Goal: Find specific page/section: Find specific page/section

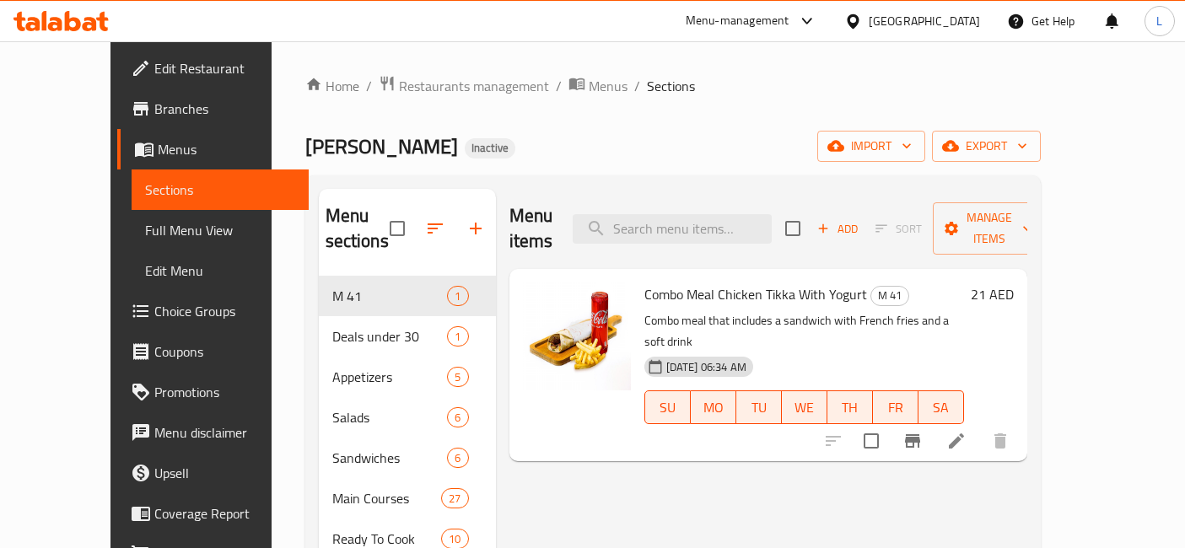
scroll to position [142, 0]
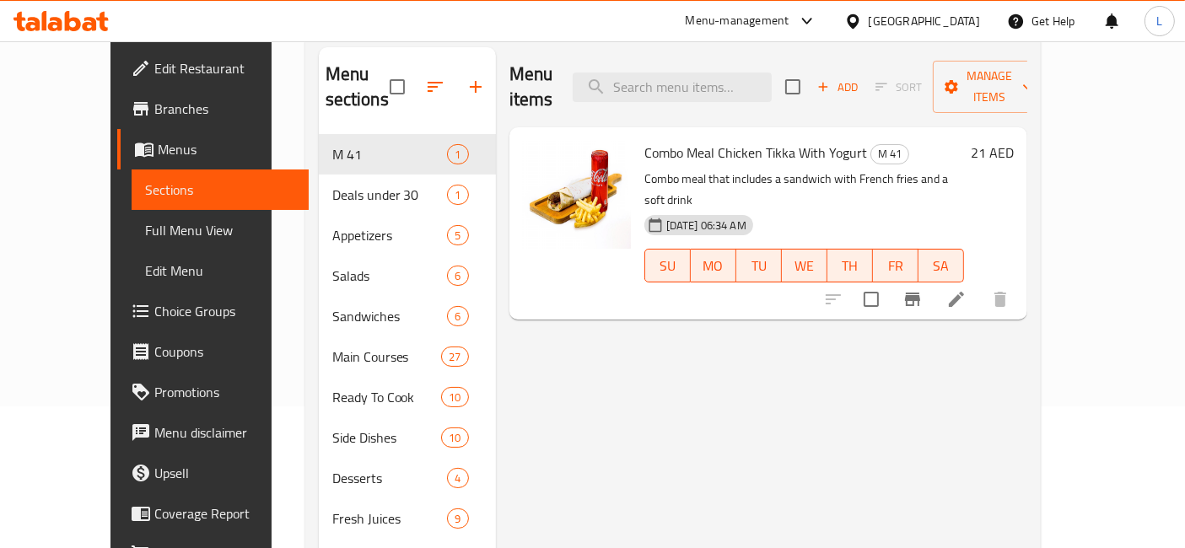
click at [917, 12] on div "[GEOGRAPHIC_DATA]" at bounding box center [924, 21] width 111 height 19
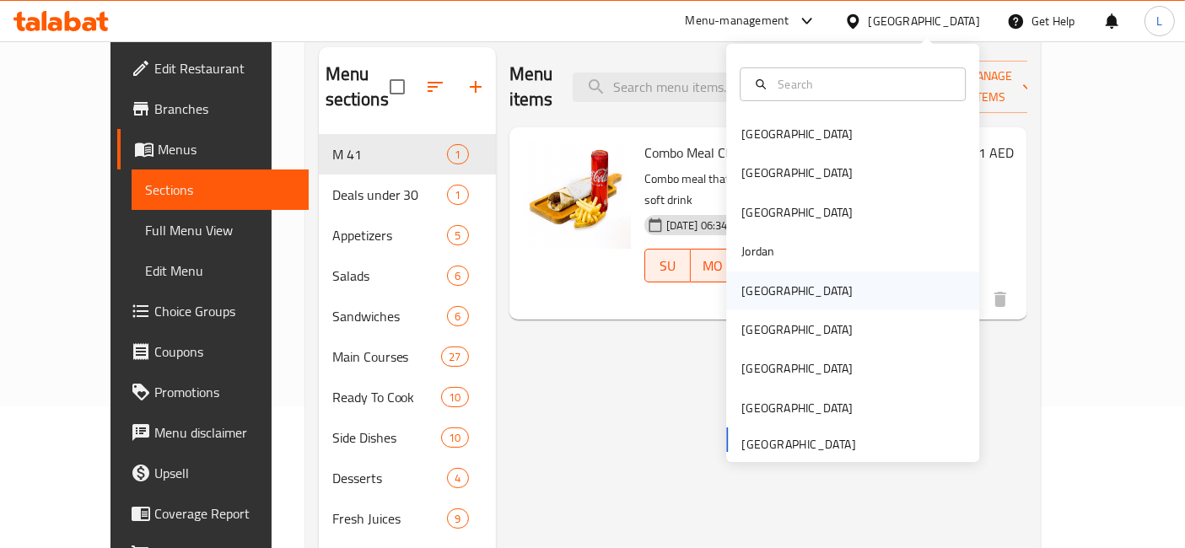
click at [751, 288] on div "[GEOGRAPHIC_DATA]" at bounding box center [796, 291] width 111 height 19
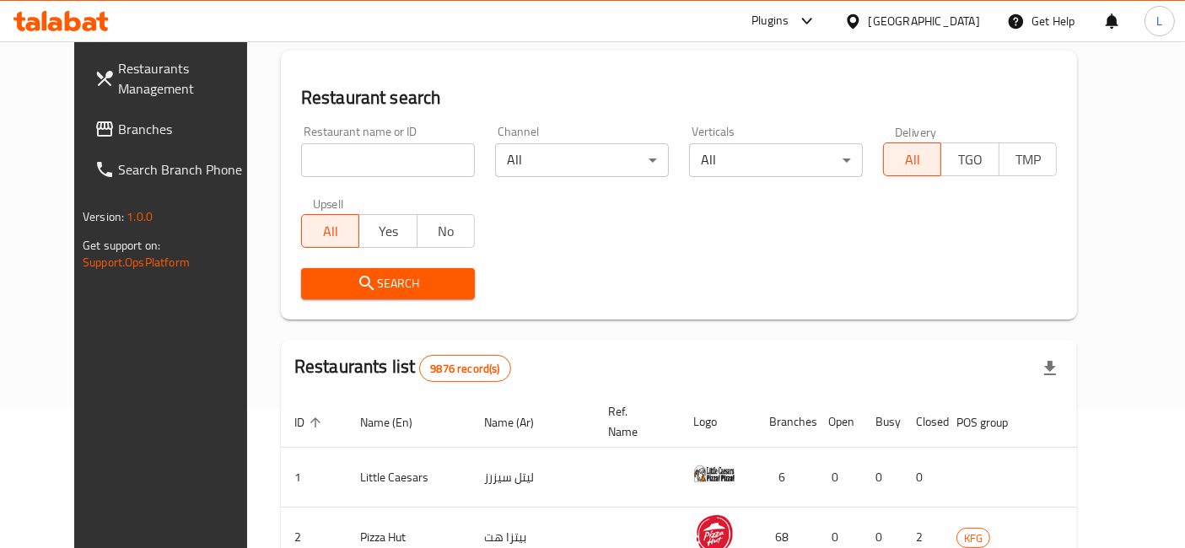
scroll to position [142, 0]
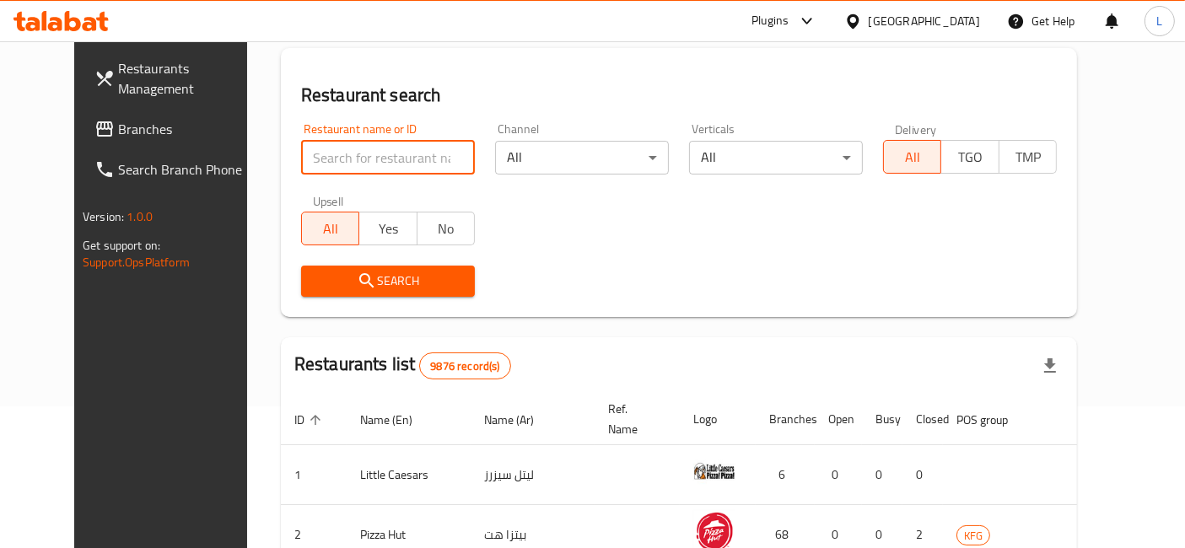
click at [301, 162] on input "search" at bounding box center [388, 158] width 174 height 34
type input "magan"
click button "Search" at bounding box center [388, 281] width 174 height 31
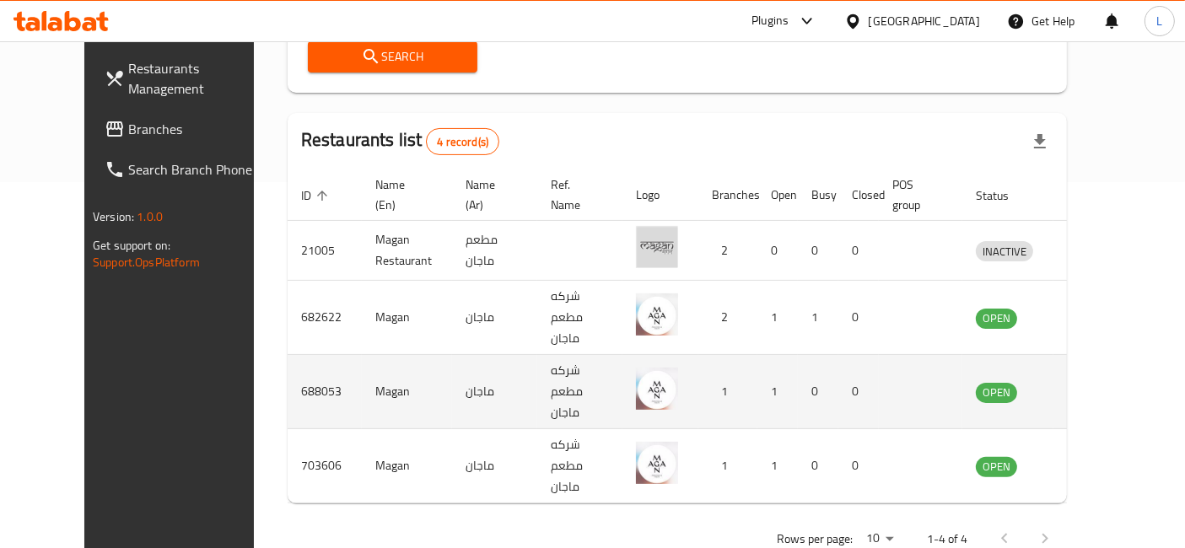
scroll to position [368, 0]
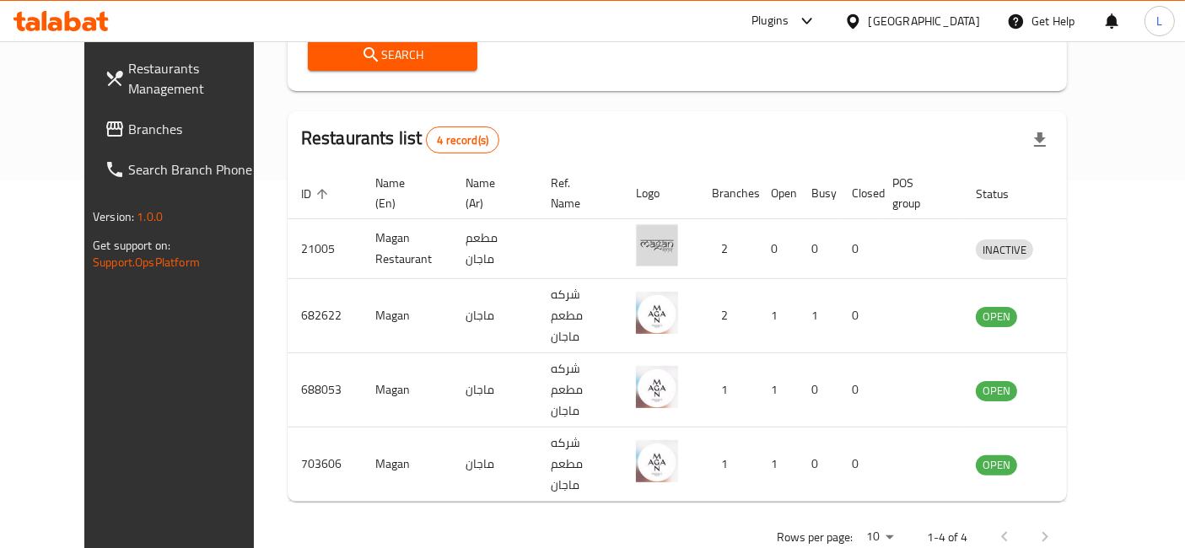
click at [75, 19] on icon at bounding box center [73, 21] width 16 height 20
